Goal: Find specific page/section: Find specific page/section

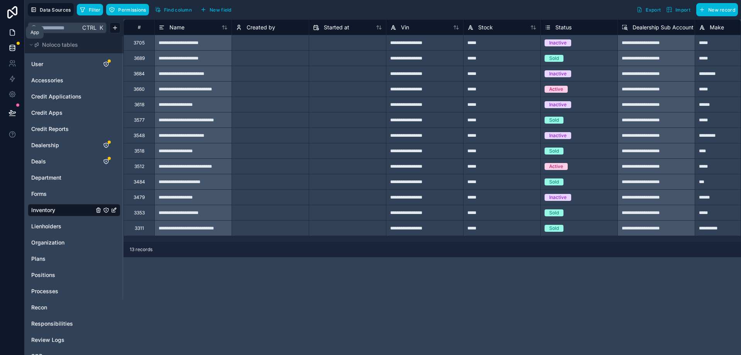
click at [10, 31] on icon at bounding box center [12, 33] width 5 height 6
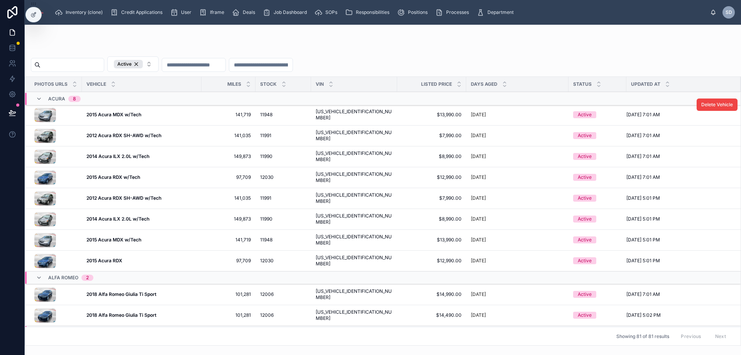
click at [106, 110] on td "2015 Acura MDX w/Tech 2015 Acura MDX w/Tech" at bounding box center [142, 115] width 120 height 21
click at [105, 112] on strong "2015 Acura MDX w/Tech" at bounding box center [113, 114] width 55 height 6
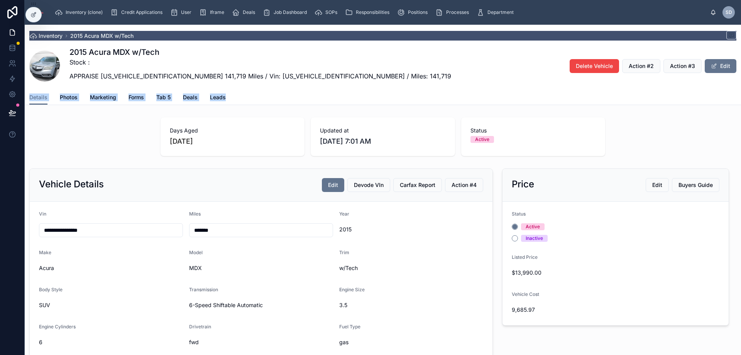
drag, startPoint x: 226, startPoint y: 96, endPoint x: 29, endPoint y: 99, distance: 197.9
click at [29, 99] on div "Inventory 2015 Acura MDX w/Tech 2015 Acura MDX w/Tech Stock : APPRAISE [US_VEHI…" at bounding box center [383, 65] width 716 height 80
copy div "Details Photos Marketing Forms Tab 5 Deals Leads"
click at [488, 105] on div "Inventory 2015 Acura MDX w/Tech 2015 Acura MDX w/Tech Stock : APPRAISE [US_VEHI…" at bounding box center [383, 65] width 716 height 80
click at [270, 59] on div "2015 Acura MDX w/Tech Stock : APPRAISE [US_VEHICLE_IDENTIFICATION_NUMBER] 141,7…" at bounding box center [382, 66] width 707 height 39
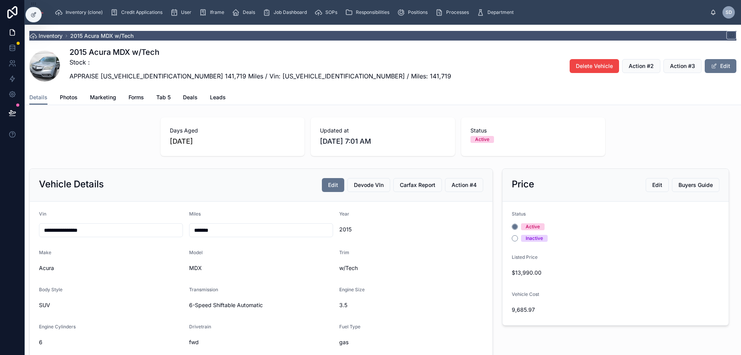
click at [150, 54] on h1 "2015 Acura MDX w/Tech" at bounding box center [260, 52] width 382 height 11
copy h1 "2015 Acura MDX w/Tech"
click at [177, 55] on h1 "2015 Acura MDX w/Tech" at bounding box center [260, 52] width 382 height 11
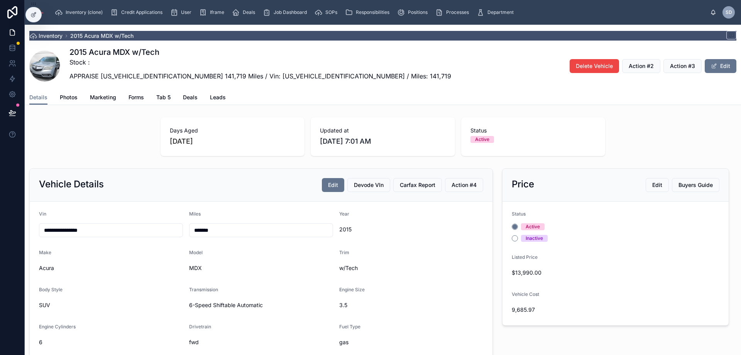
click at [259, 96] on div "Details Photos Marketing Forms Tab 5 Deals Leads" at bounding box center [382, 97] width 707 height 15
click at [282, 79] on div "2015 Acura MDX w/Tech Stock : APPRAISE [US_VEHICLE_IDENTIFICATION_NUMBER] 141,7…" at bounding box center [382, 66] width 707 height 39
click at [220, 71] on div "2015 Acura MDX w/Tech Stock : APPRAISE [US_VEHICLE_IDENTIFICATION_NUMBER] 141,7…" at bounding box center [382, 66] width 707 height 39
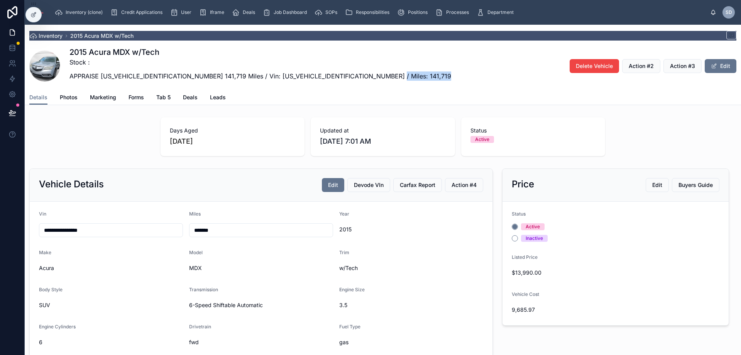
click at [220, 71] on div "2015 Acura MDX w/Tech Stock : APPRAISE [US_VEHICLE_IDENTIFICATION_NUMBER] 141,7…" at bounding box center [382, 66] width 707 height 39
click at [241, 65] on div "2015 Acura MDX w/Tech Stock : APPRAISE [US_VEHICLE_IDENTIFICATION_NUMBER] 141,7…" at bounding box center [382, 66] width 707 height 39
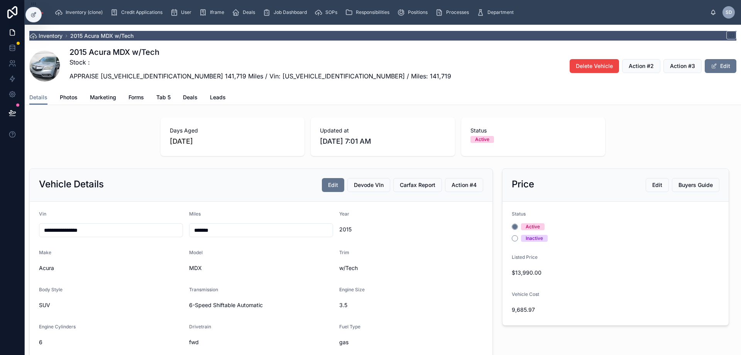
click at [237, 56] on div "2015 Acura MDX w/Tech Stock : APPRAISE [US_VEHICLE_IDENTIFICATION_NUMBER] 141,7…" at bounding box center [382, 66] width 707 height 39
click at [247, 55] on div "2015 Acura MDX w/Tech Stock : APPRAISE [US_VEHICLE_IDENTIFICATION_NUMBER] 141,7…" at bounding box center [382, 66] width 707 height 39
